Goal: Task Accomplishment & Management: Manage account settings

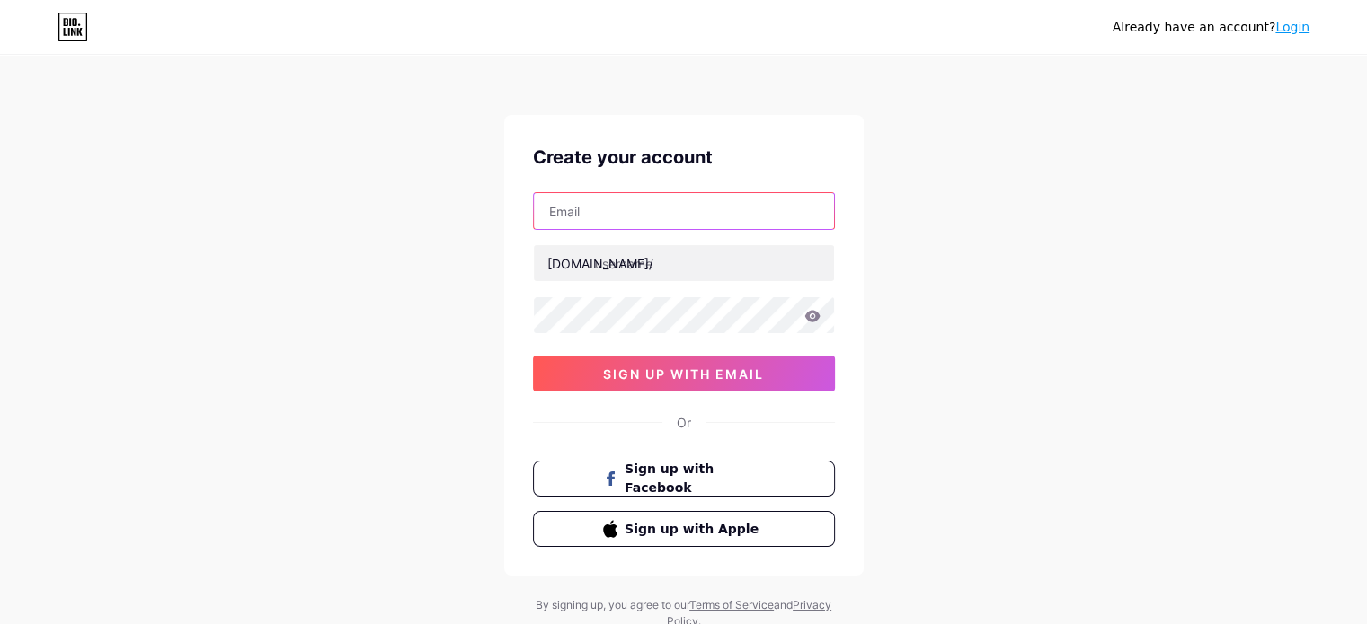
click at [594, 206] on input "text" at bounding box center [684, 211] width 300 height 36
type input "[EMAIL_ADDRESS][DOMAIN_NAME]"
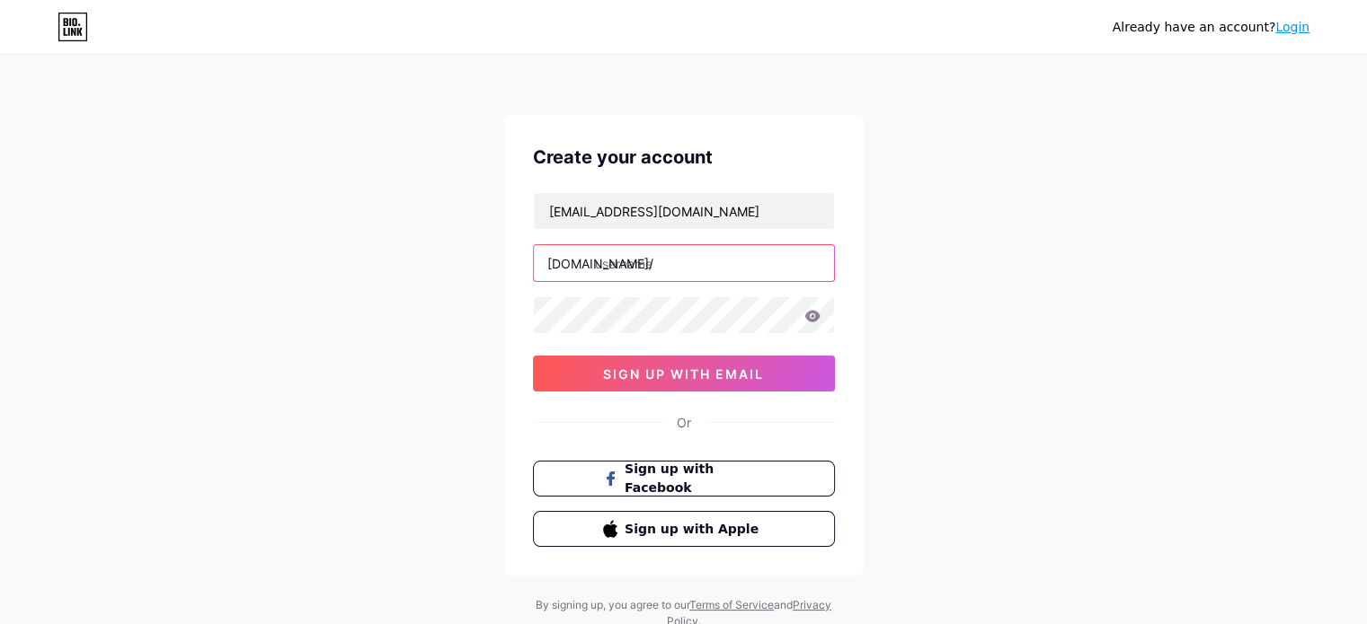
click at [660, 260] on input "text" at bounding box center [684, 263] width 300 height 36
paste input "enduimetadventuresafaris"
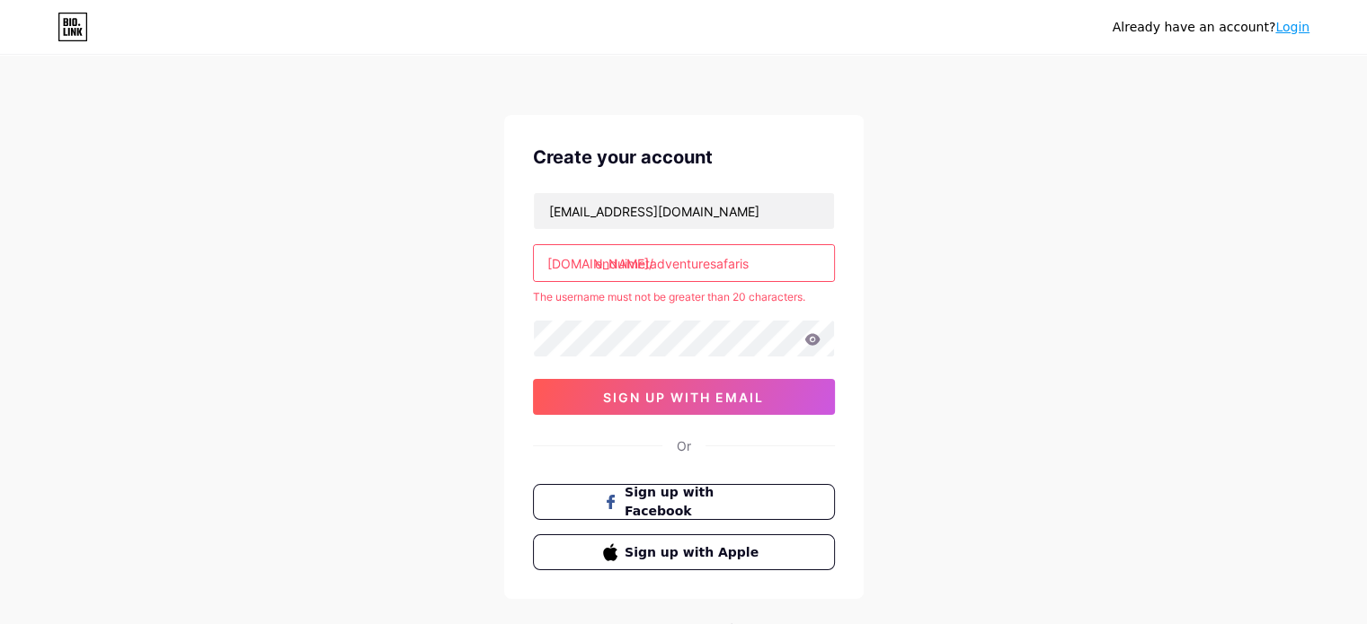
drag, startPoint x: 710, startPoint y: 264, endPoint x: 791, endPoint y: 259, distance: 81.0
click at [791, 259] on input "enduimetadventuresafaris" at bounding box center [684, 263] width 300 height 36
type input "enduimetadventure"
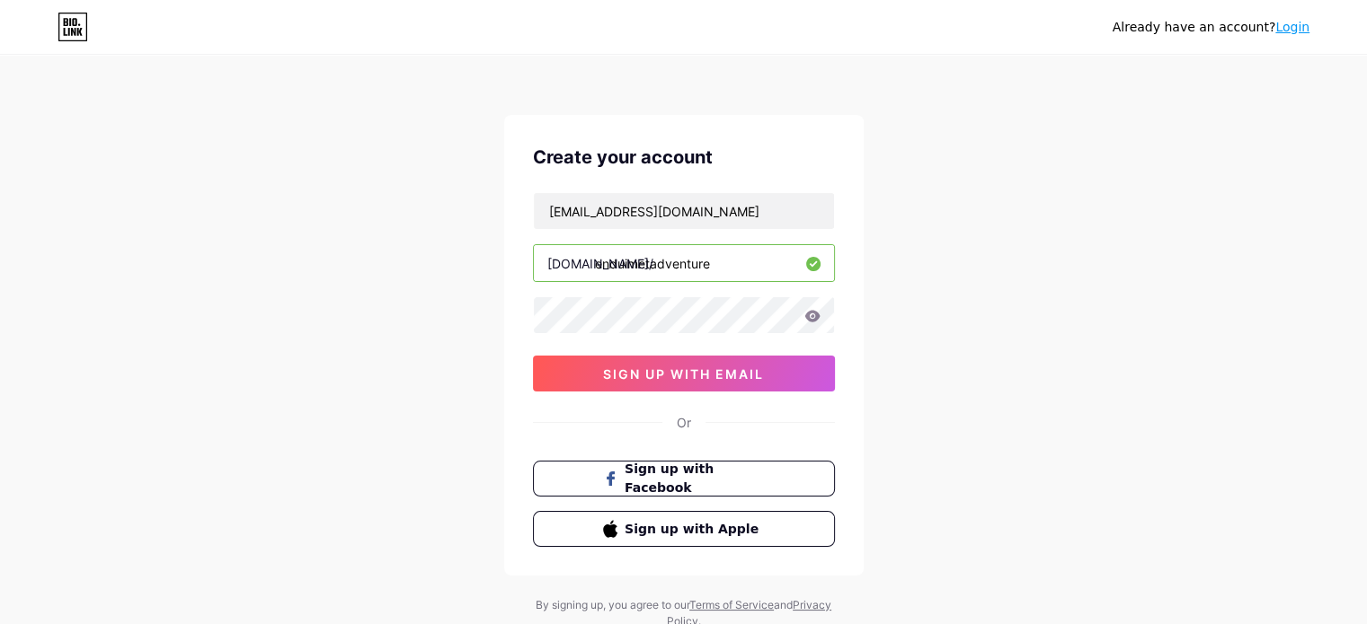
click at [724, 397] on div "Create your account [EMAIL_ADDRESS][DOMAIN_NAME] [DOMAIN_NAME]/ enduimetadventu…" at bounding box center [683, 345] width 359 height 461
click at [656, 383] on button "sign up with email" at bounding box center [684, 374] width 302 height 36
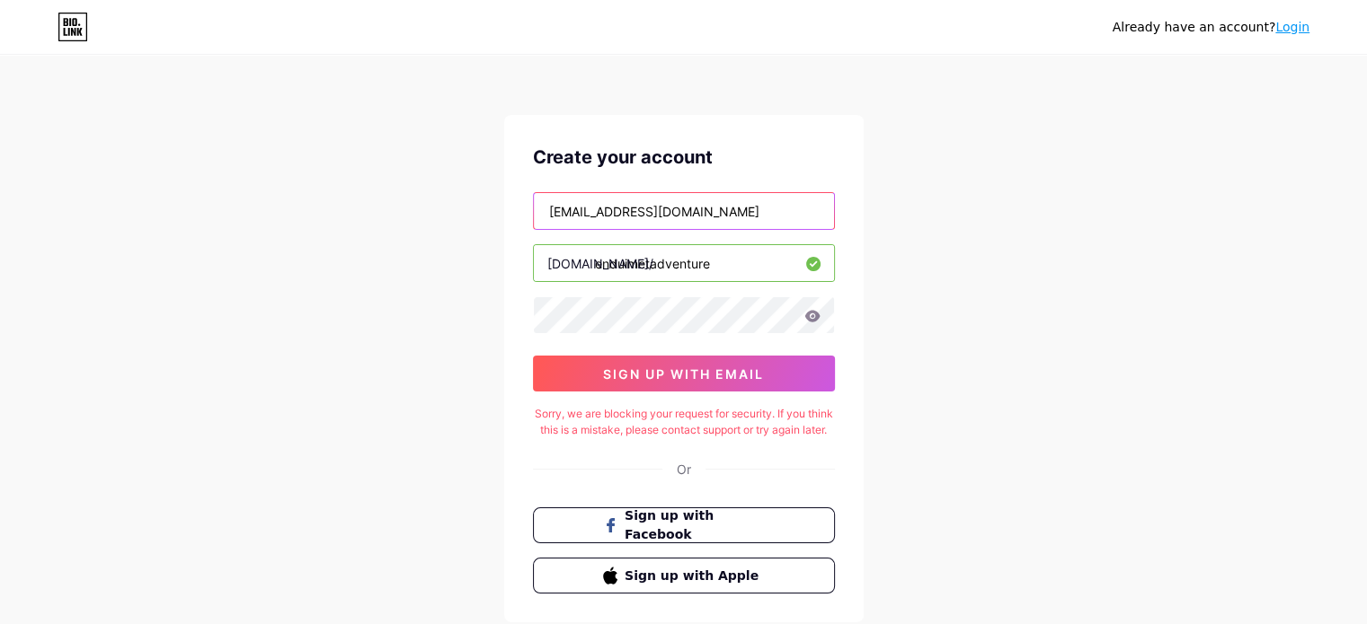
click at [714, 213] on input "[EMAIL_ADDRESS][DOMAIN_NAME]" at bounding box center [684, 211] width 300 height 36
click at [461, 305] on div "Already have an account? Login Create your account [EMAIL_ADDRESS][DOMAIN_NAME]…" at bounding box center [683, 367] width 1367 height 734
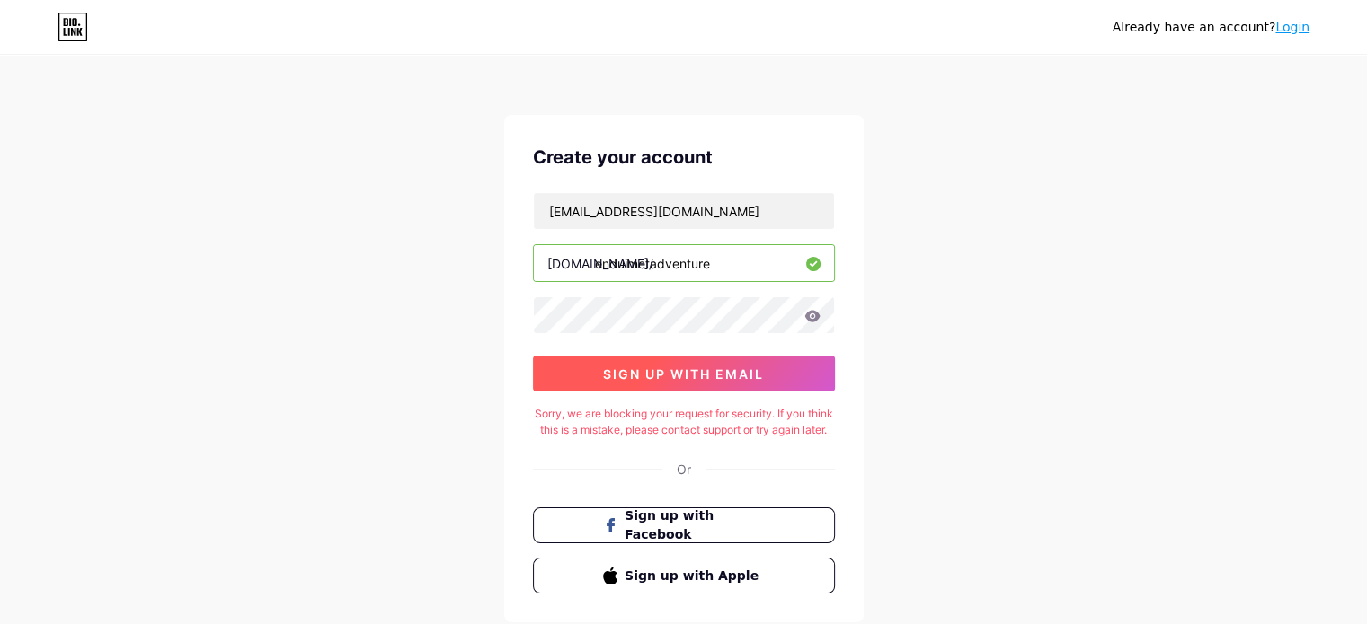
click at [704, 371] on span "sign up with email" at bounding box center [683, 374] width 161 height 15
click at [812, 314] on icon at bounding box center [812, 316] width 16 height 13
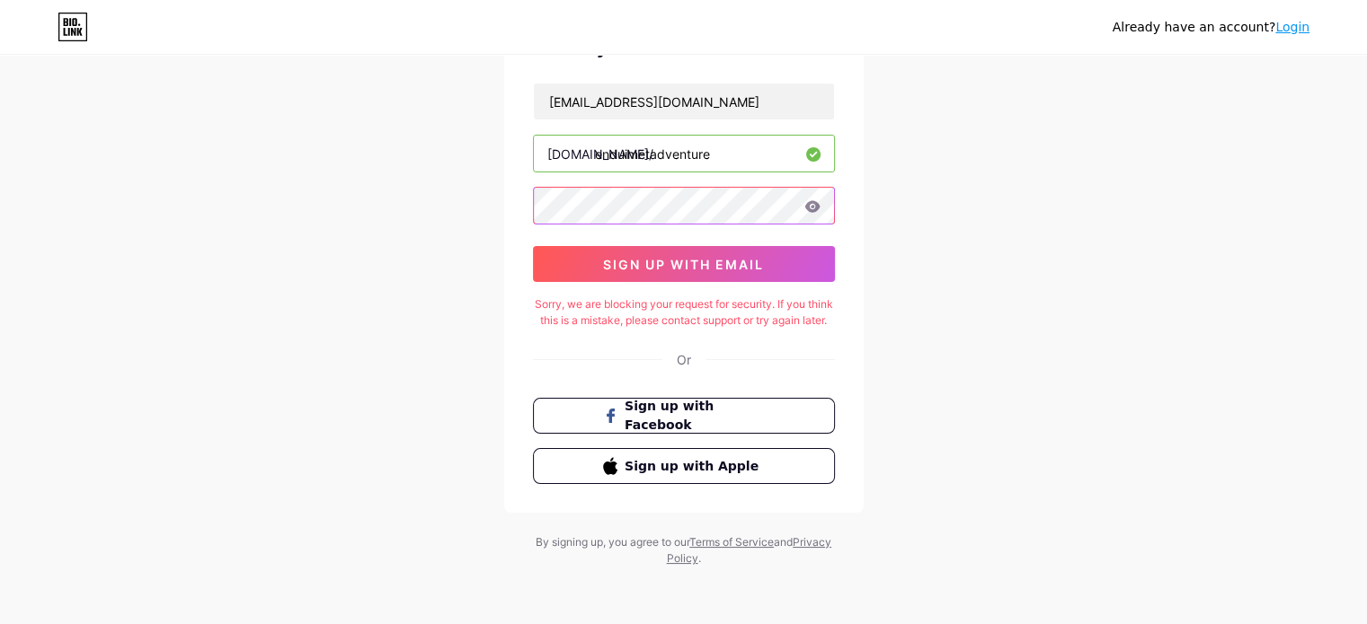
scroll to position [124, 0]
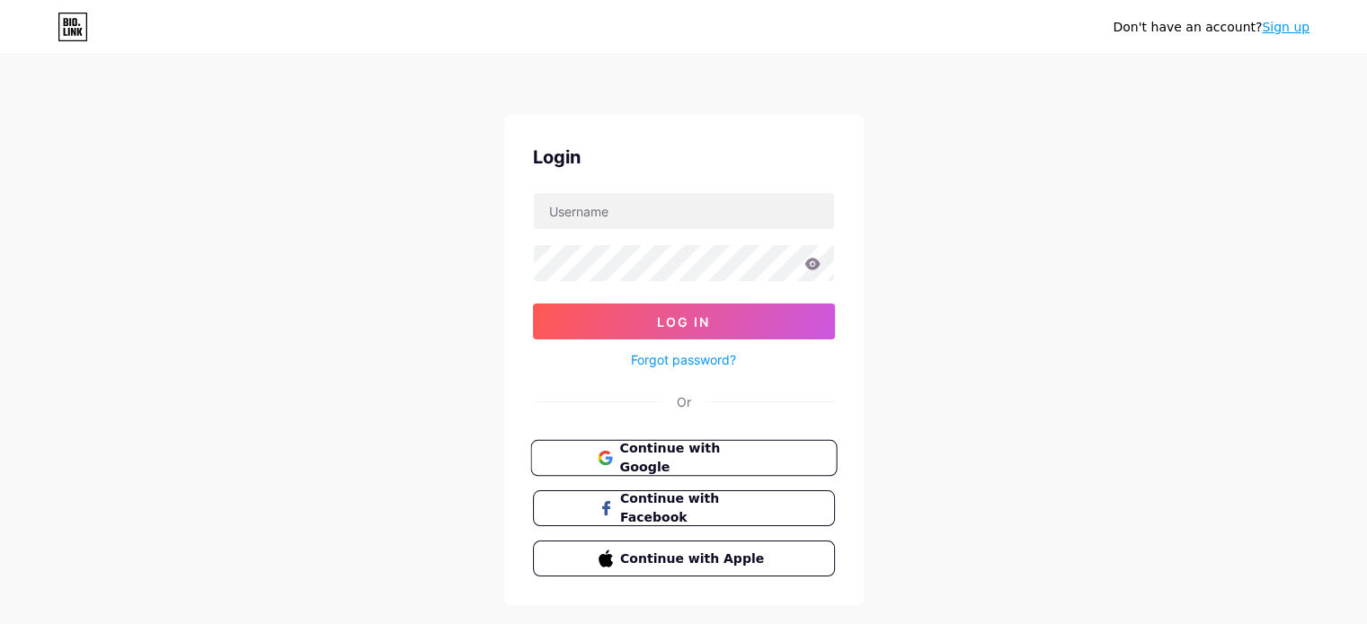
click at [603, 459] on icon at bounding box center [605, 458] width 14 height 14
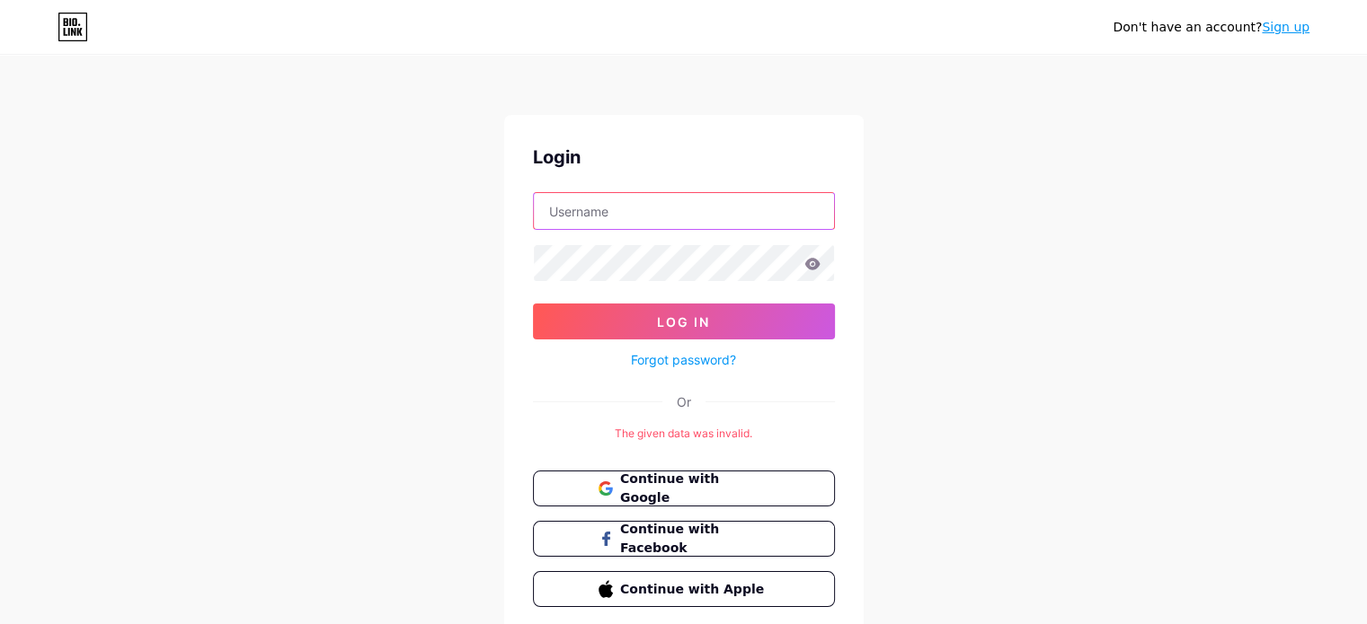
click at [638, 195] on input "text" at bounding box center [684, 211] width 300 height 36
drag, startPoint x: 697, startPoint y: 205, endPoint x: 1014, endPoint y: 255, distance: 321.1
click at [1014, 255] on div "Don't have an account? Sign up Login [EMAIL_ADDRESS][DOMAIN_NAME] Log In Forgot…" at bounding box center [683, 347] width 1367 height 694
type input "enduimetadventuresafari"
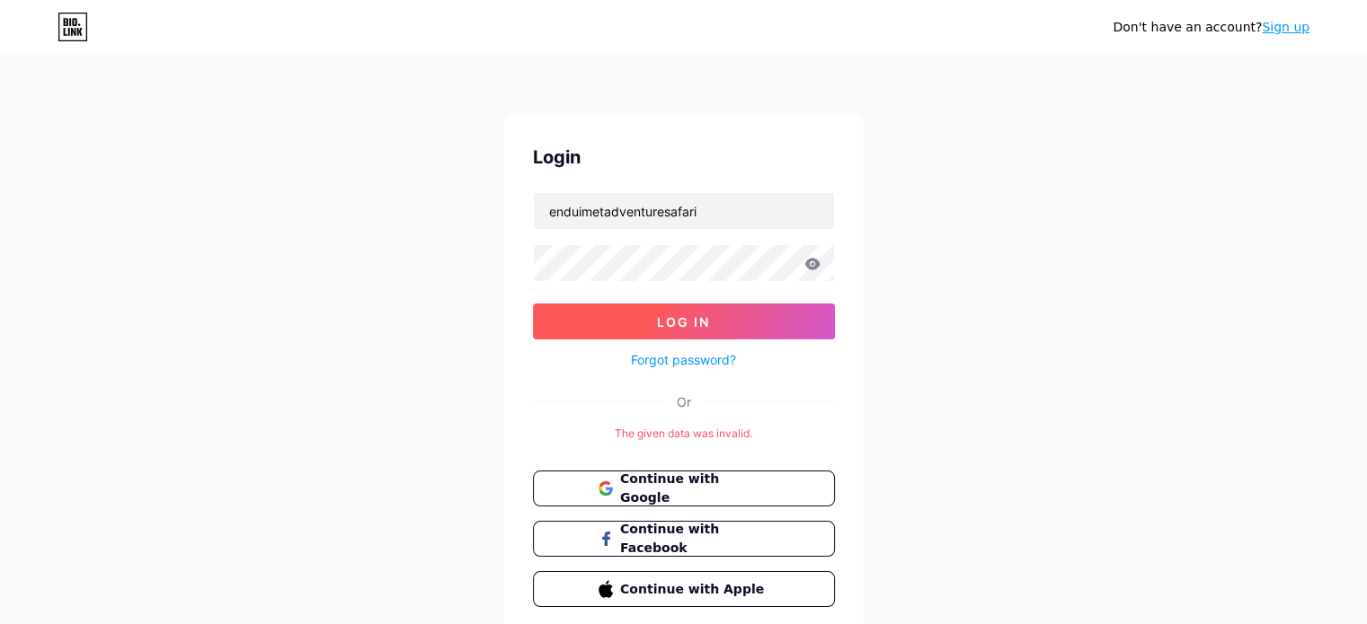
click at [639, 323] on button "Log In" at bounding box center [684, 322] width 302 height 36
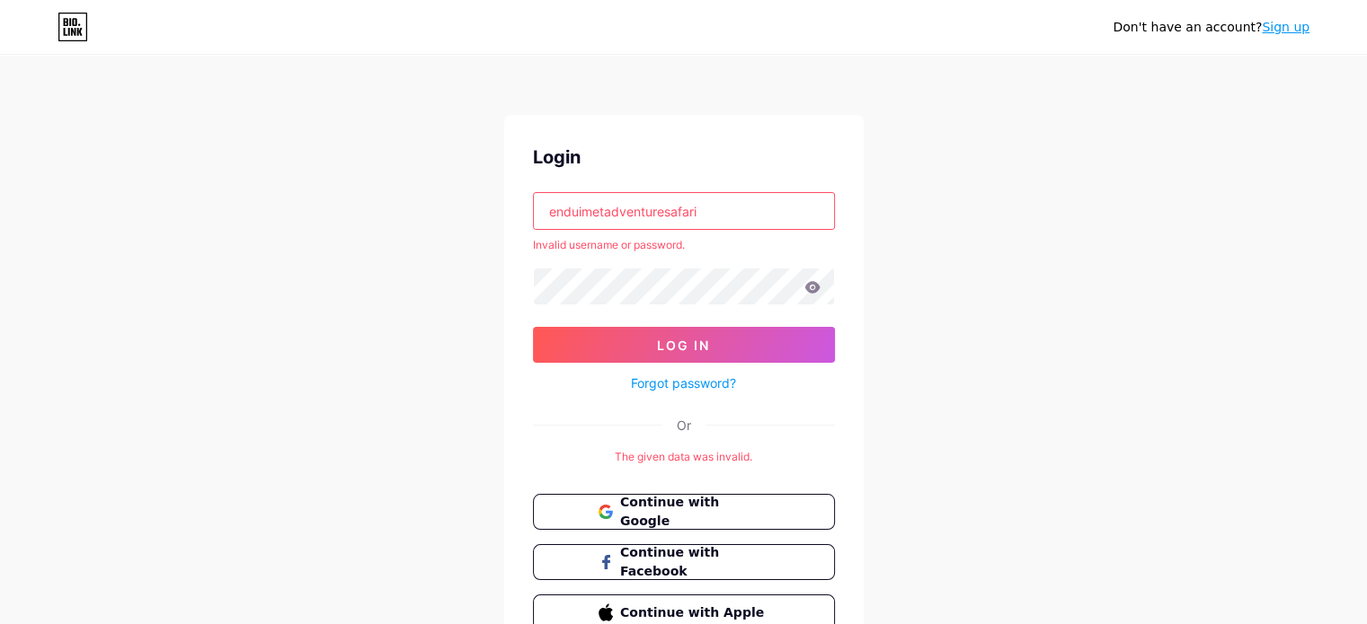
click at [755, 192] on div "enduimetadventuresafari" at bounding box center [684, 211] width 302 height 38
click at [758, 210] on input "enduimetadventuresafari" at bounding box center [684, 211] width 300 height 36
click at [604, 341] on button "Log In" at bounding box center [684, 345] width 302 height 36
click at [708, 507] on span "Continue with Google" at bounding box center [694, 512] width 150 height 39
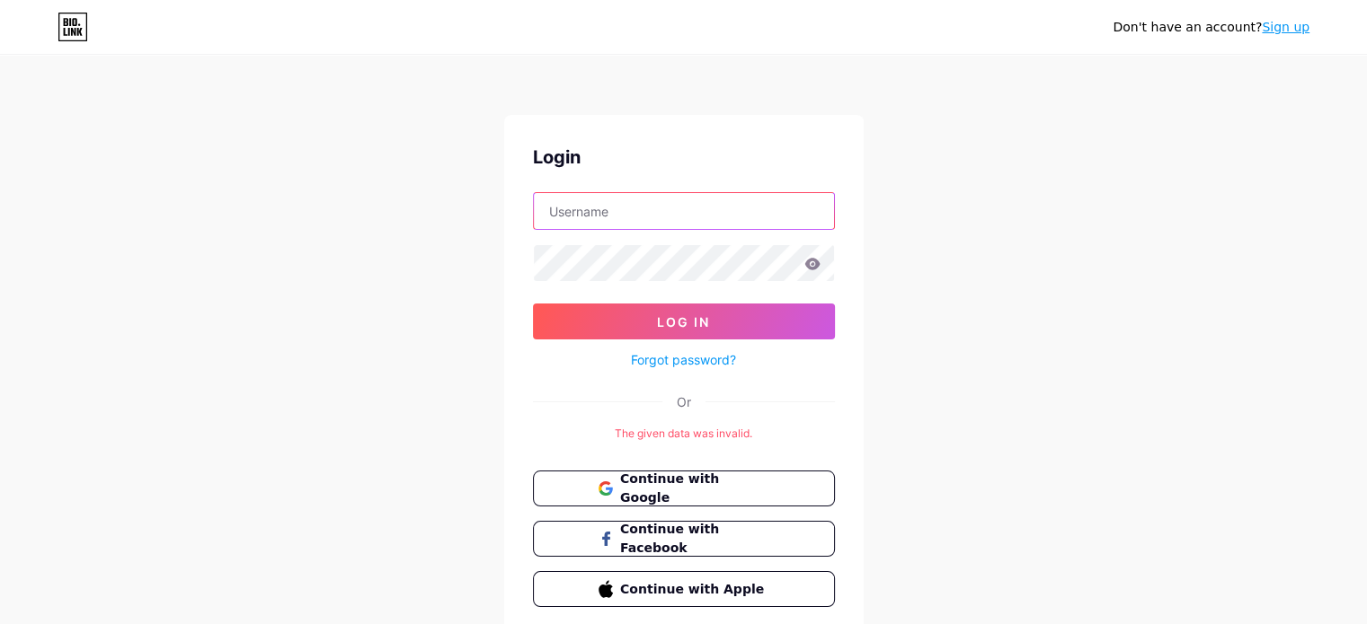
click at [593, 215] on input "text" at bounding box center [684, 211] width 300 height 36
click at [657, 232] on form "Log In Forgot password?" at bounding box center [684, 281] width 302 height 179
click at [665, 200] on input "text" at bounding box center [684, 211] width 300 height 36
drag, startPoint x: 664, startPoint y: 213, endPoint x: 1093, endPoint y: 206, distance: 428.7
click at [1093, 206] on div "Don't have an account? Sign up Login enduimetadventuresafari@gmail.com Log In F…" at bounding box center [683, 347] width 1367 height 694
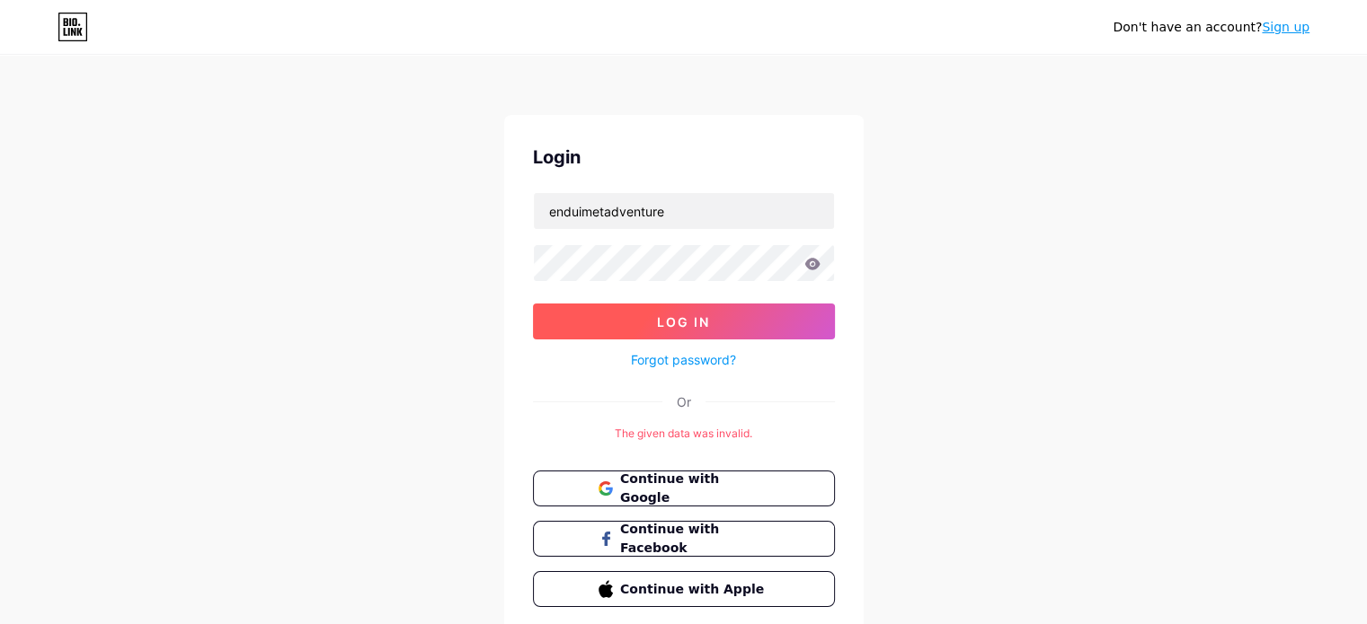
click at [604, 324] on button "Log In" at bounding box center [684, 322] width 302 height 36
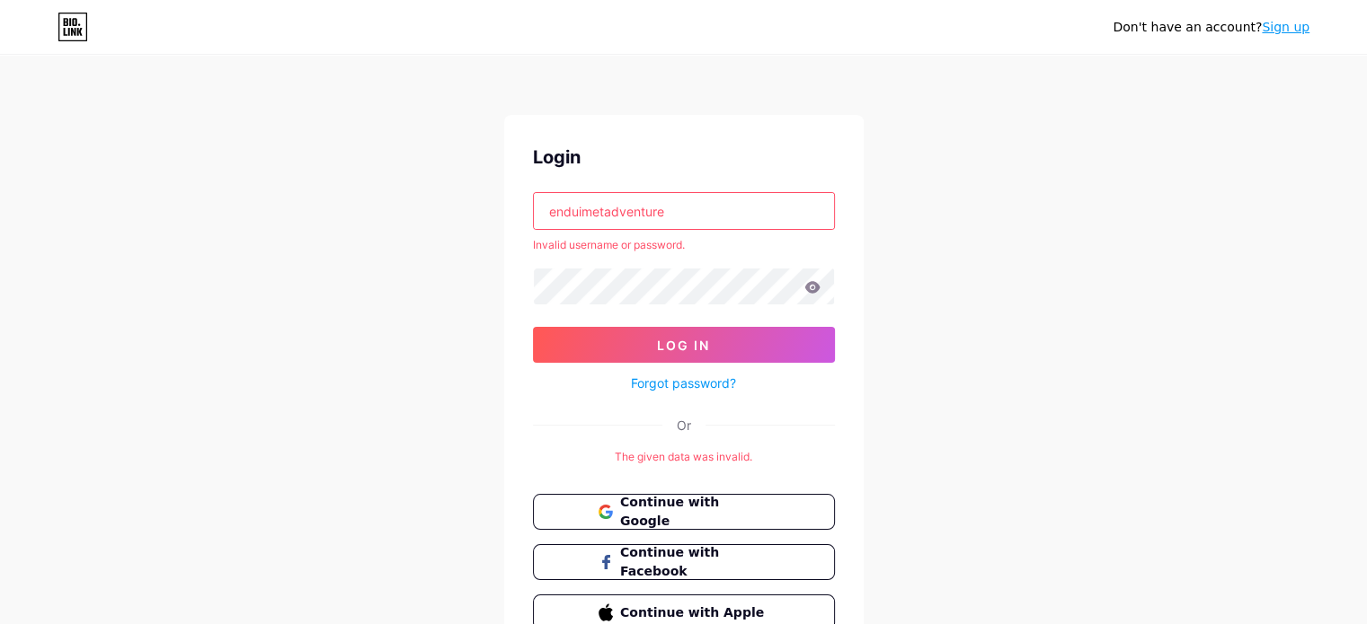
click at [686, 208] on input "enduimetadventure" at bounding box center [684, 211] width 300 height 36
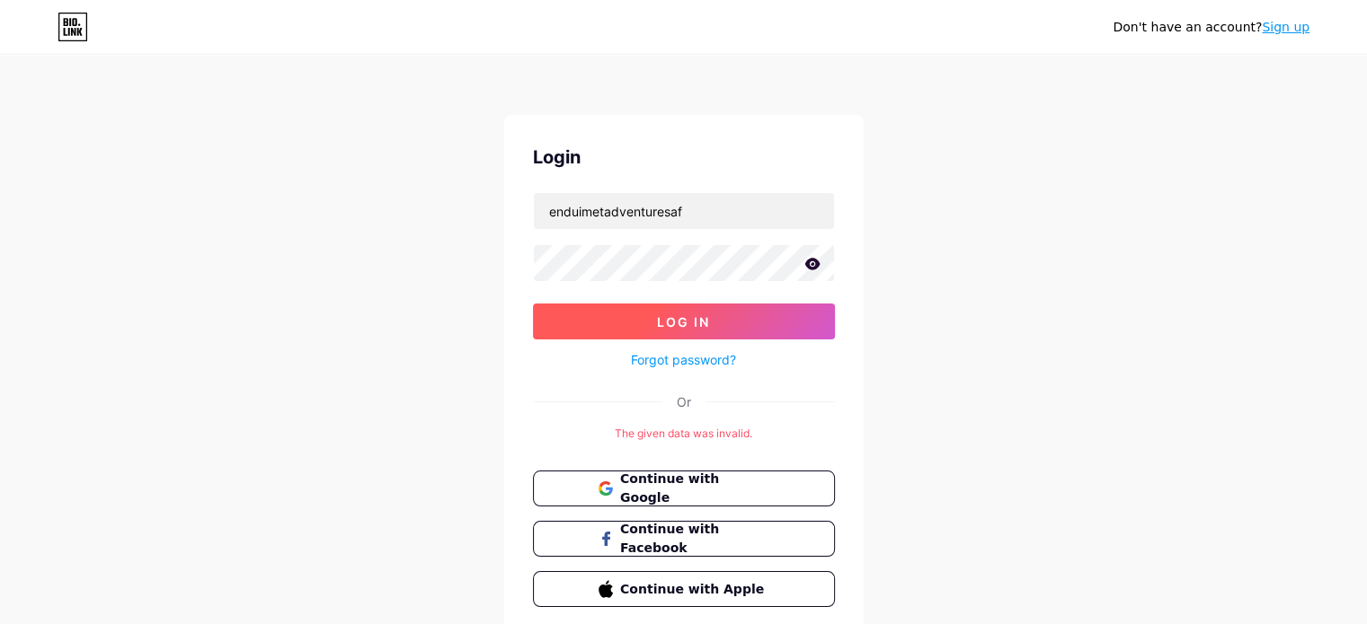
click at [601, 320] on button "Log In" at bounding box center [684, 322] width 302 height 36
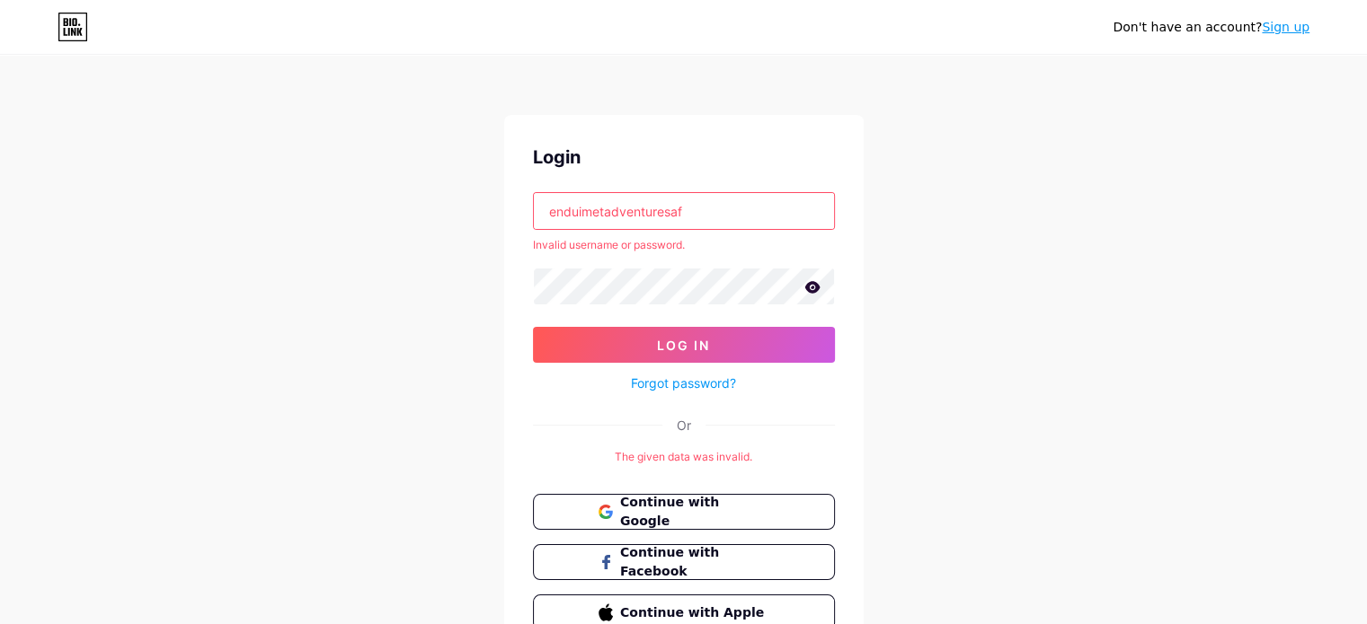
click at [718, 207] on input "enduimetadventuresaf" at bounding box center [684, 211] width 300 height 36
click at [590, 341] on button "Log In" at bounding box center [684, 345] width 302 height 36
click at [733, 212] on input "enduimetadventuresa" at bounding box center [684, 211] width 300 height 36
click at [605, 338] on button "Log In" at bounding box center [684, 345] width 302 height 36
click at [707, 205] on input "enduimetadventures" at bounding box center [684, 211] width 300 height 36
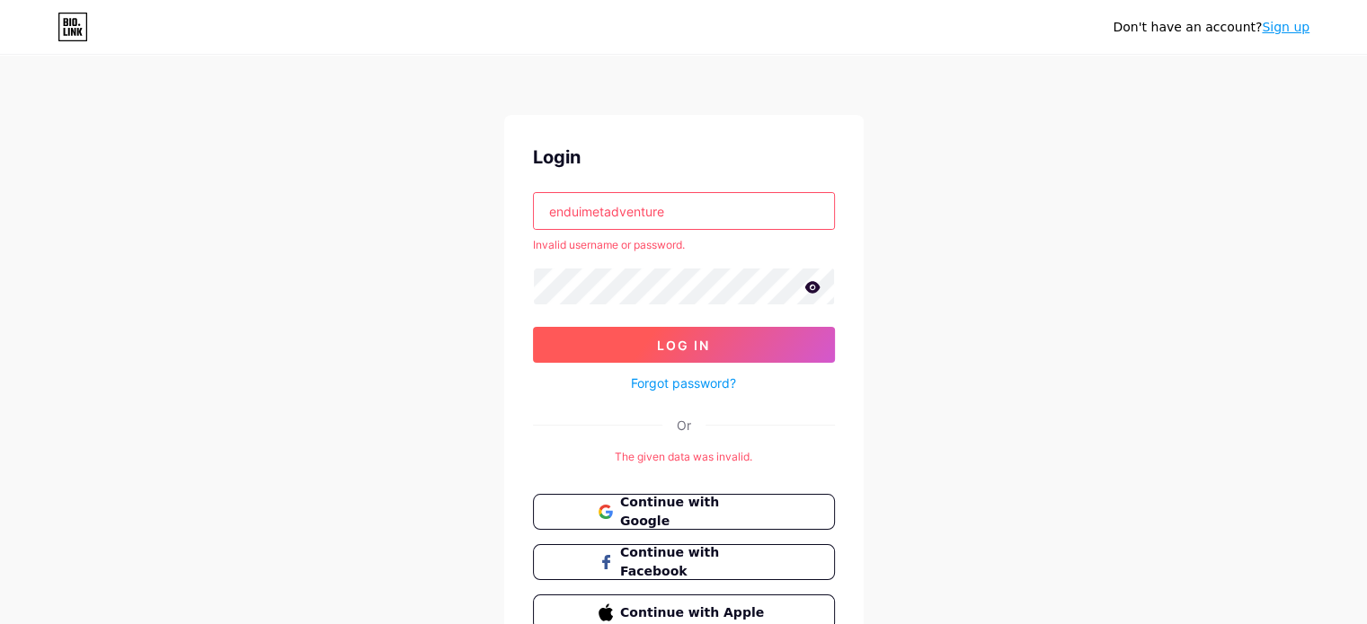
type input "enduimetadventure"
click at [602, 350] on button "Log In" at bounding box center [684, 345] width 302 height 36
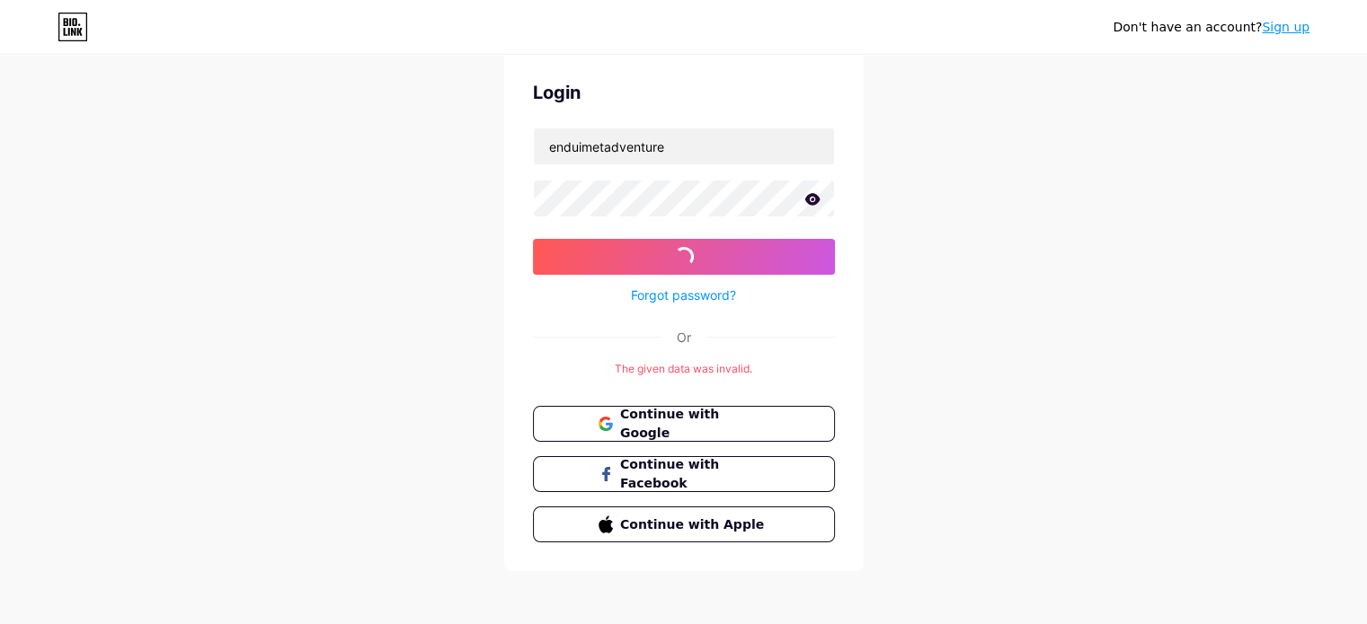
scroll to position [66, 0]
